Goal: Information Seeking & Learning: Check status

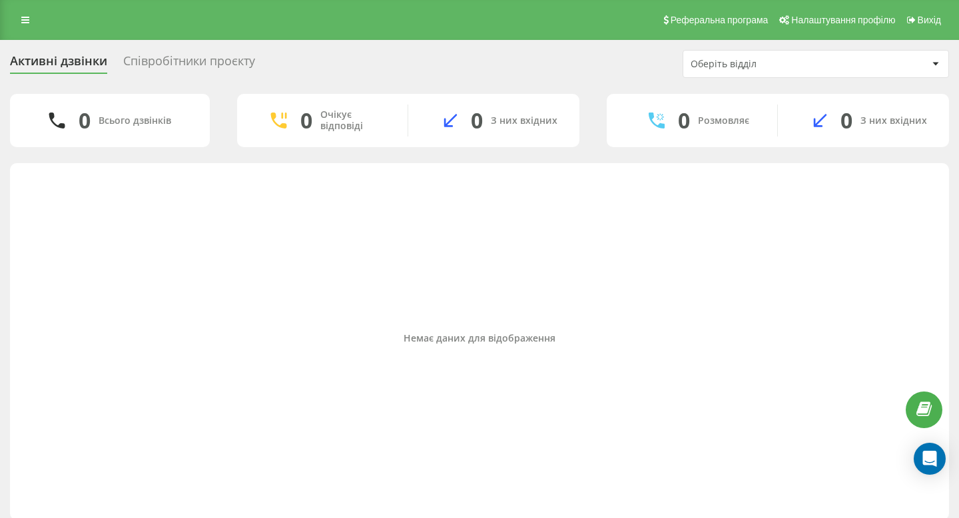
click at [162, 67] on div "Співробітники проєкту" at bounding box center [189, 64] width 132 height 21
click at [218, 64] on div "Співробітники проєкту" at bounding box center [189, 64] width 132 height 21
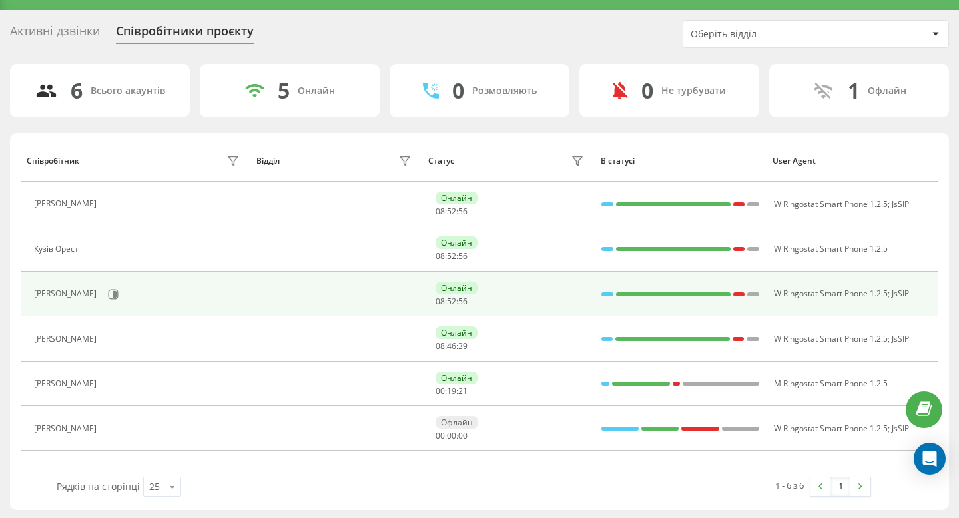
scroll to position [31, 0]
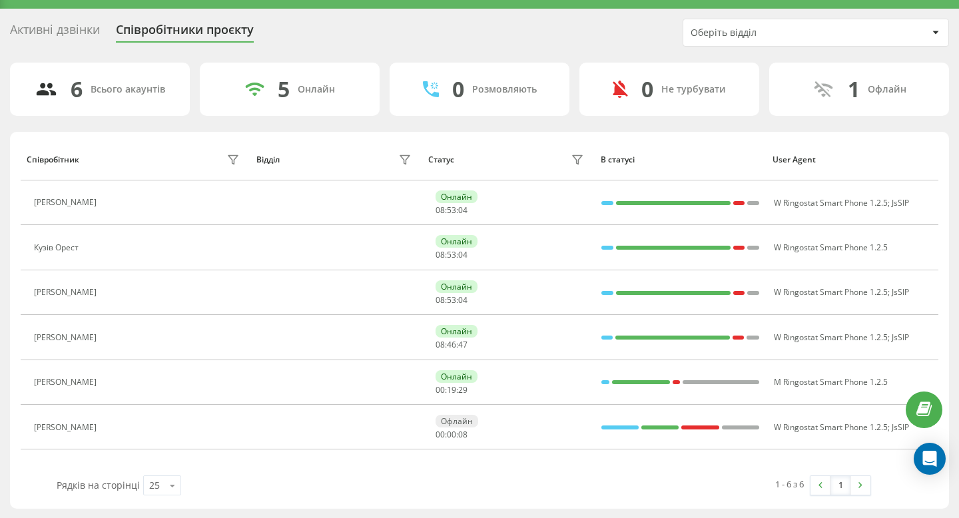
click at [46, 40] on div "Активні дзвінки" at bounding box center [55, 33] width 90 height 21
click at [53, 33] on div "Активні дзвінки" at bounding box center [55, 33] width 90 height 21
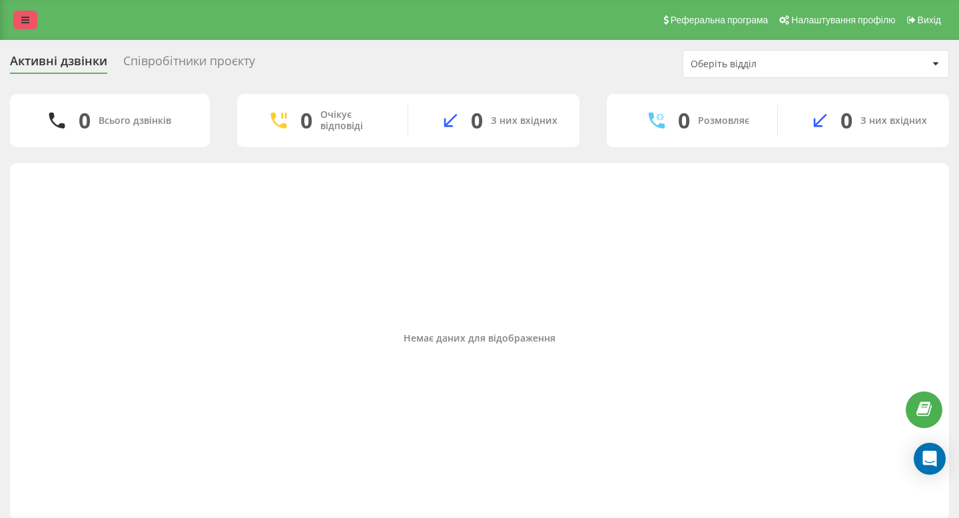
click at [31, 14] on link at bounding box center [25, 20] width 24 height 19
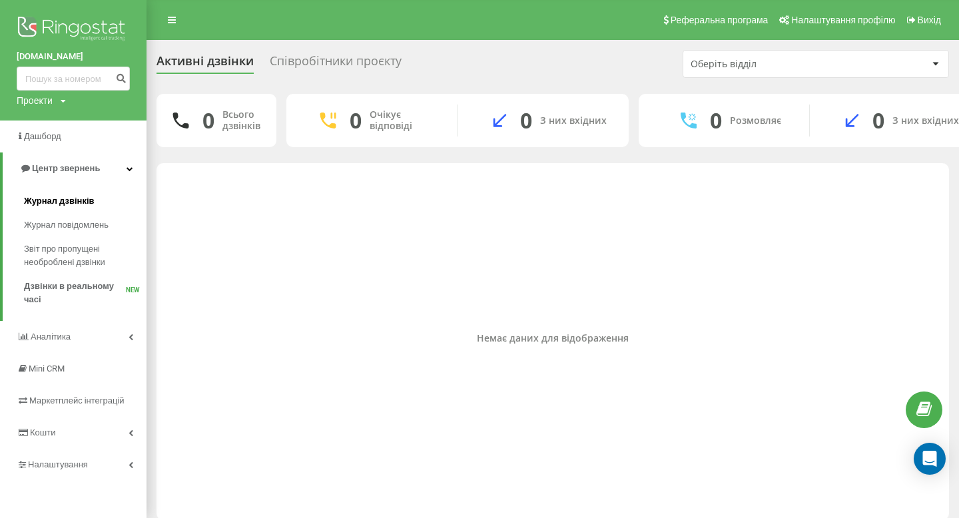
click at [82, 203] on span "Журнал дзвінків" at bounding box center [59, 200] width 71 height 13
click at [75, 204] on span "Журнал дзвінків" at bounding box center [59, 200] width 71 height 13
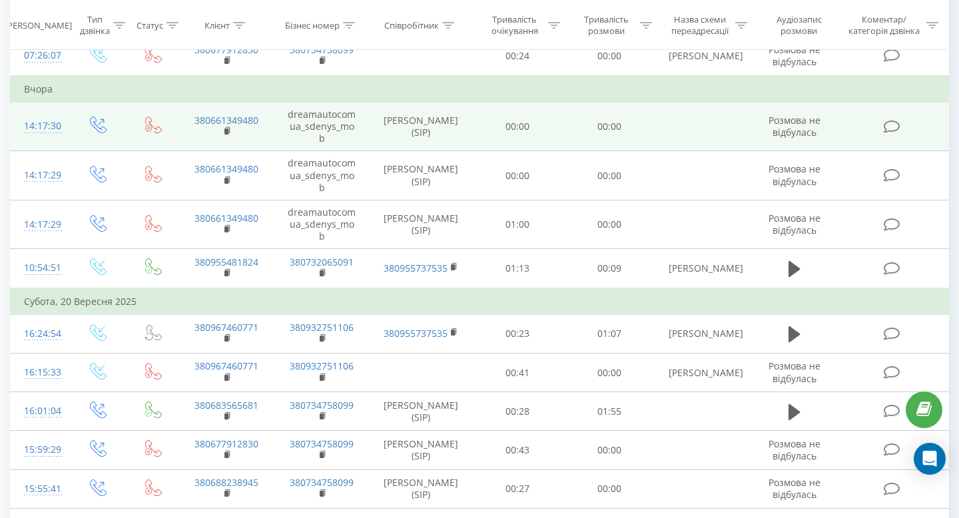
scroll to position [170, 0]
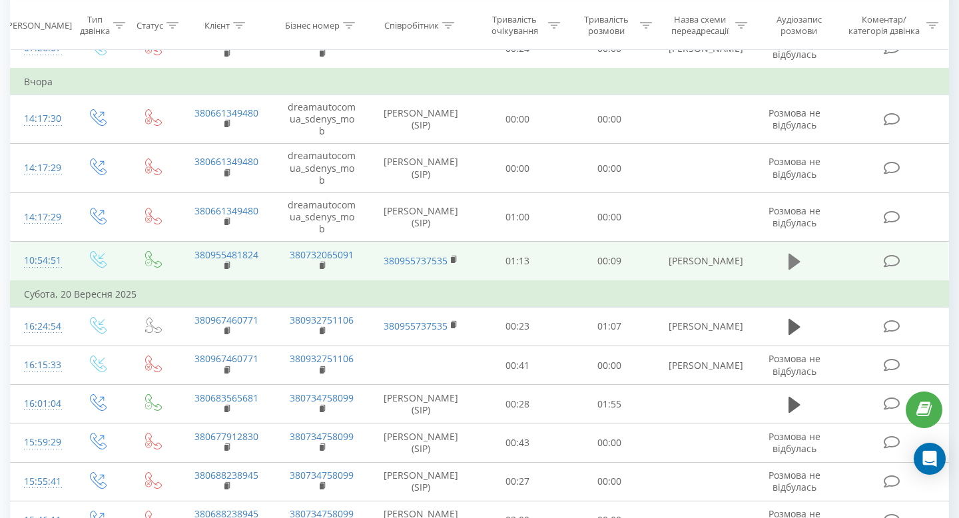
click at [797, 258] on icon at bounding box center [795, 261] width 12 height 19
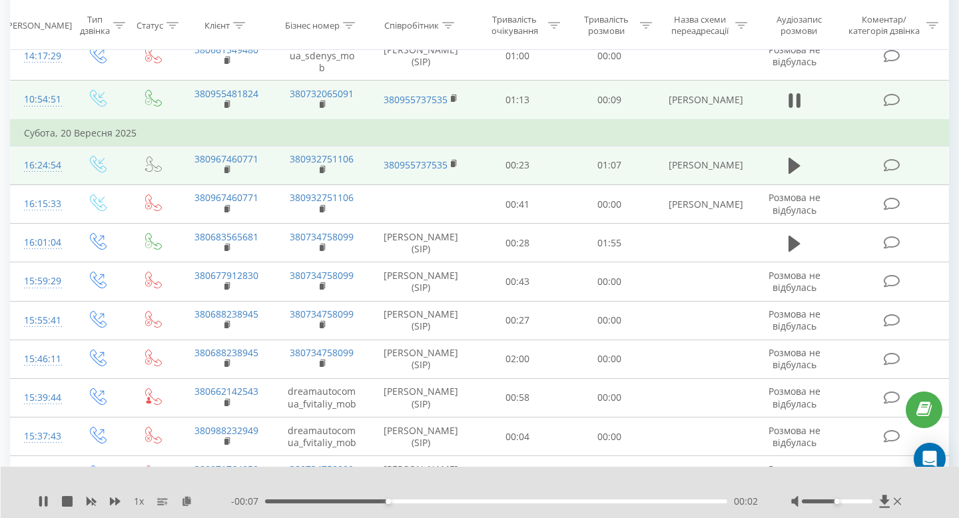
scroll to position [332, 0]
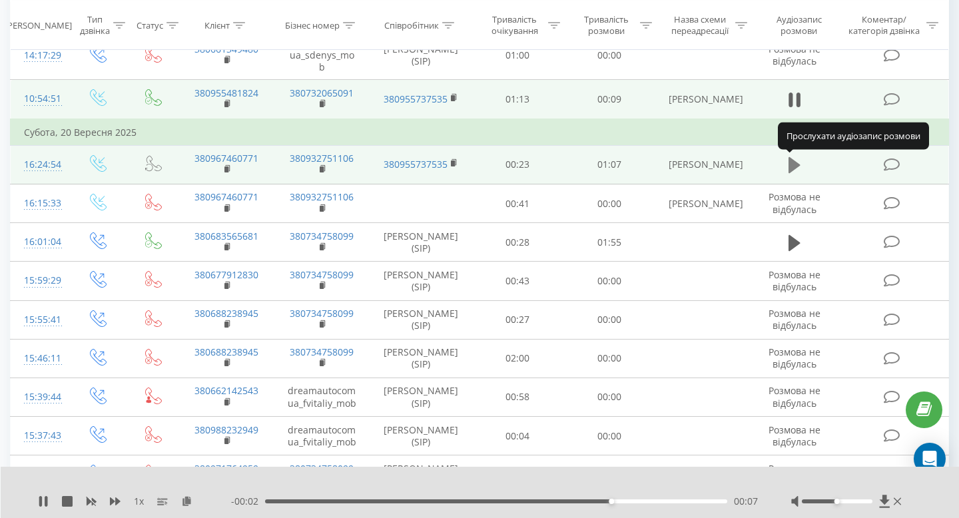
click at [797, 168] on icon at bounding box center [795, 165] width 12 height 16
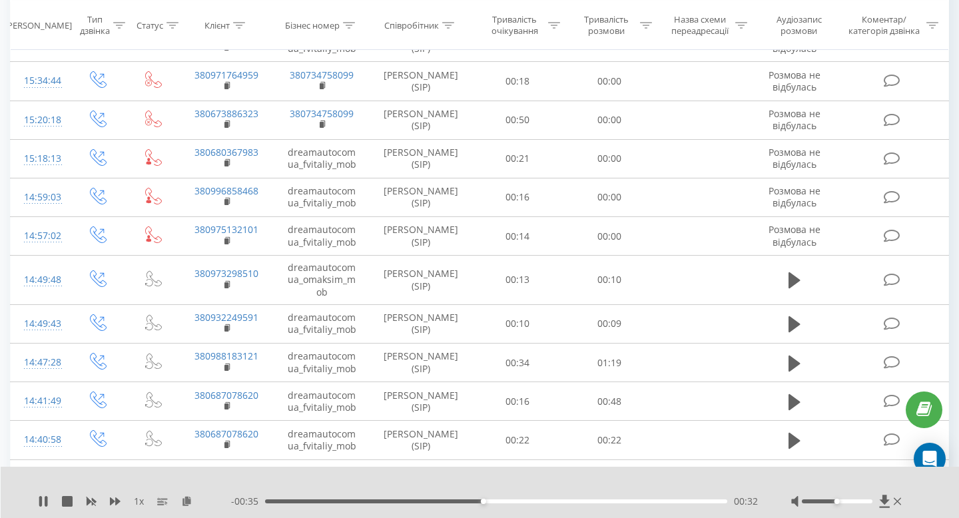
scroll to position [783, 0]
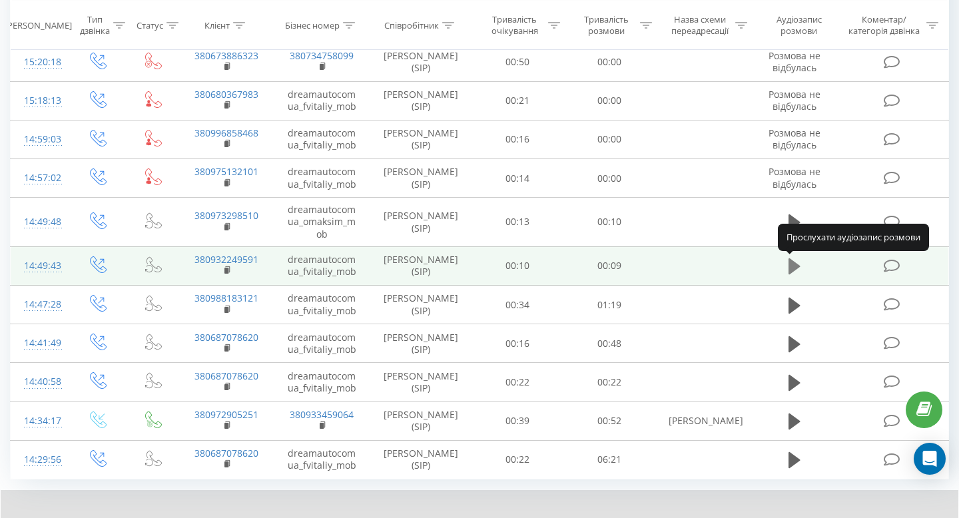
click at [791, 266] on icon at bounding box center [795, 266] width 12 height 16
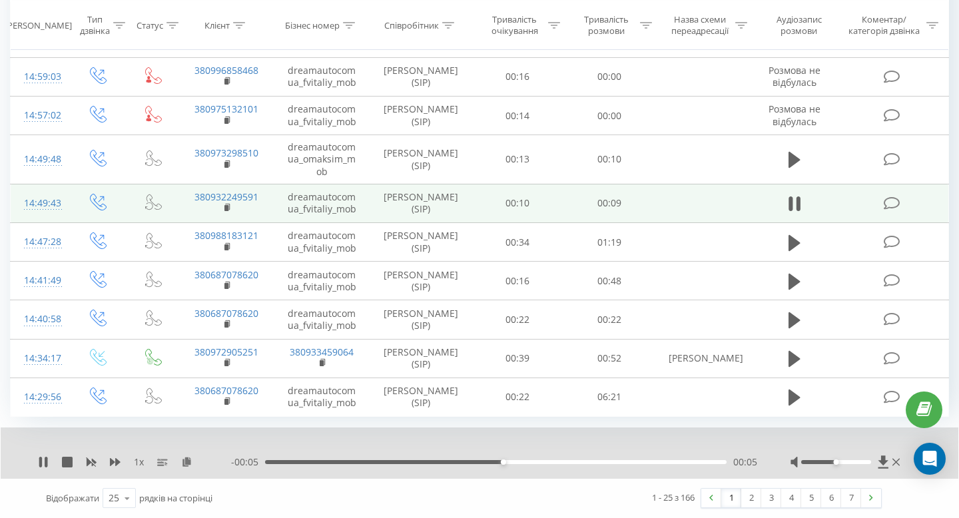
scroll to position [846, 0]
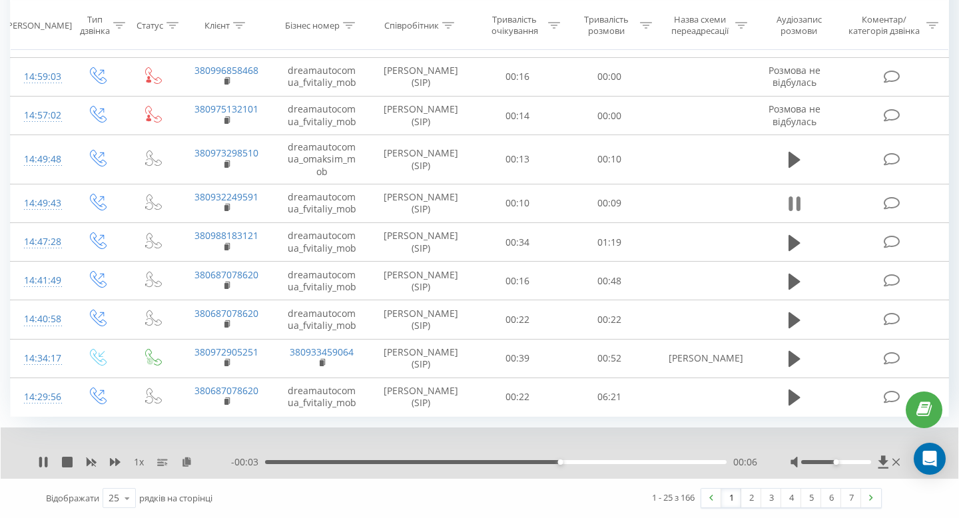
click at [793, 205] on icon at bounding box center [795, 203] width 12 height 19
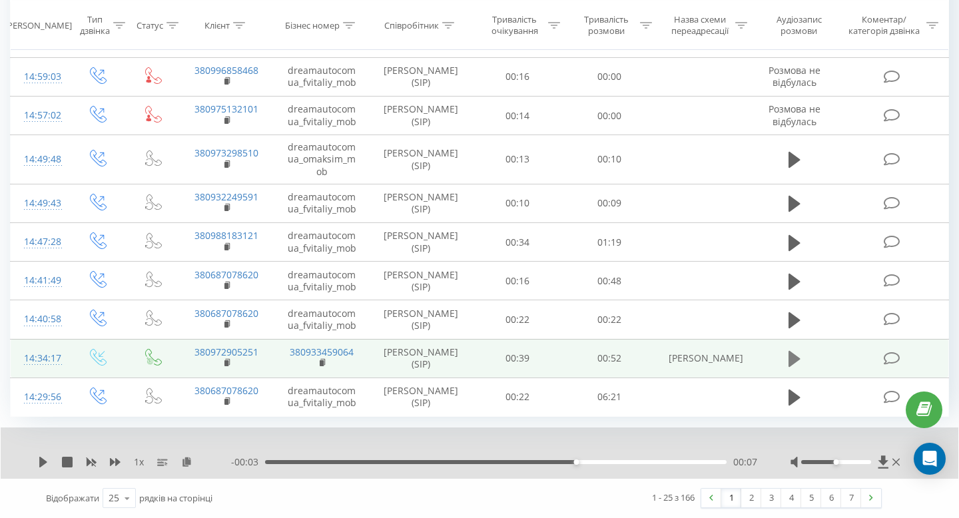
click at [797, 362] on icon at bounding box center [795, 359] width 12 height 19
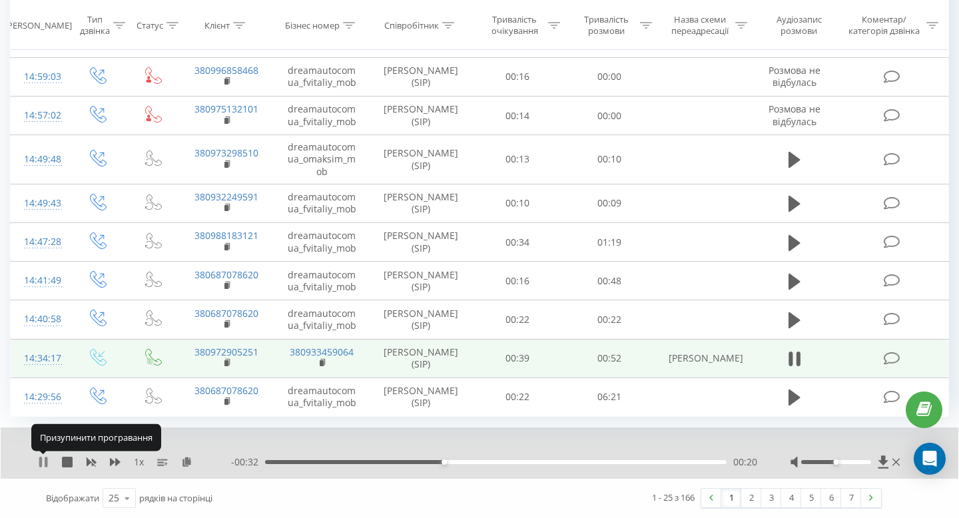
click at [43, 460] on icon at bounding box center [43, 462] width 11 height 11
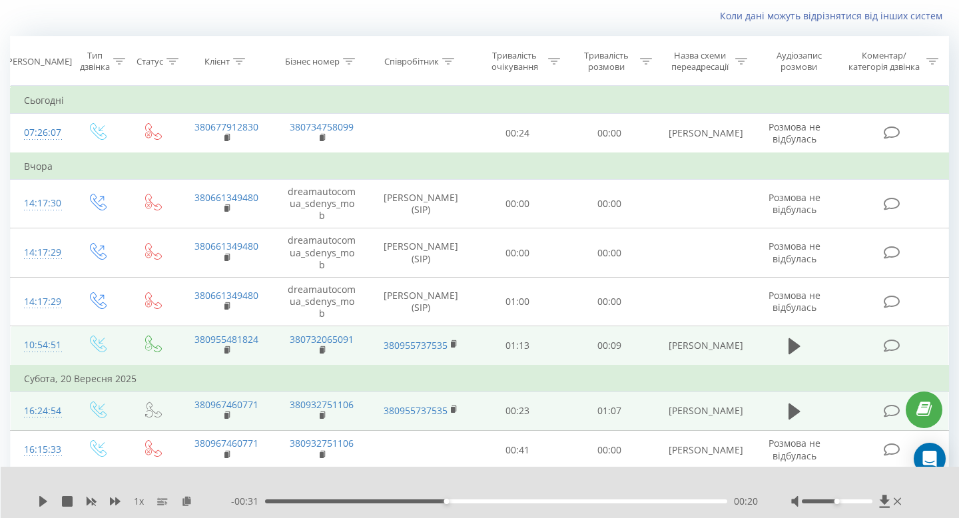
scroll to position [0, 0]
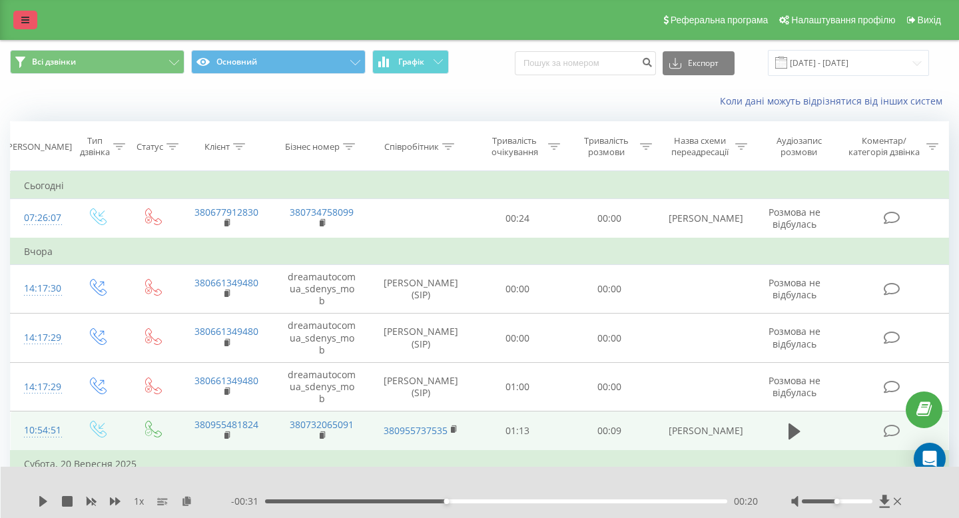
click at [24, 29] on link at bounding box center [25, 20] width 24 height 19
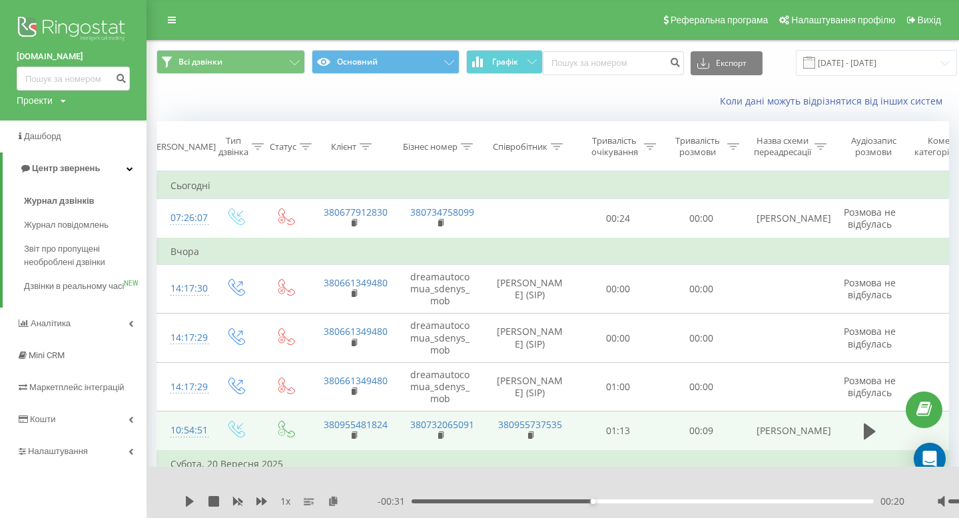
click at [50, 29] on img at bounding box center [73, 29] width 113 height 33
click at [102, 31] on img at bounding box center [73, 29] width 113 height 33
click at [49, 143] on span "Дашборд" at bounding box center [40, 136] width 47 height 13
